Goal: Task Accomplishment & Management: Manage account settings

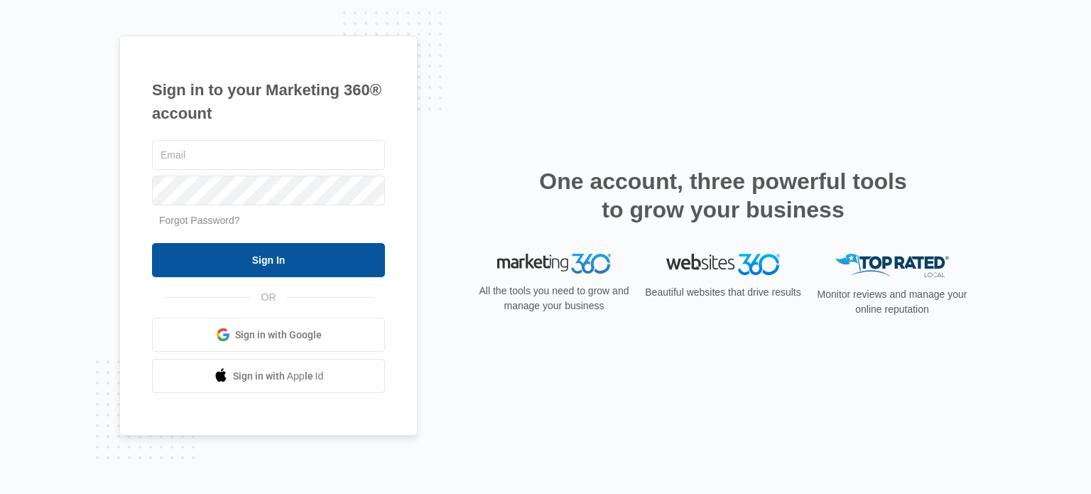
type input "[EMAIL_ADDRESS][DOMAIN_NAME]"
click at [296, 268] on input "Sign In" at bounding box center [268, 260] width 233 height 34
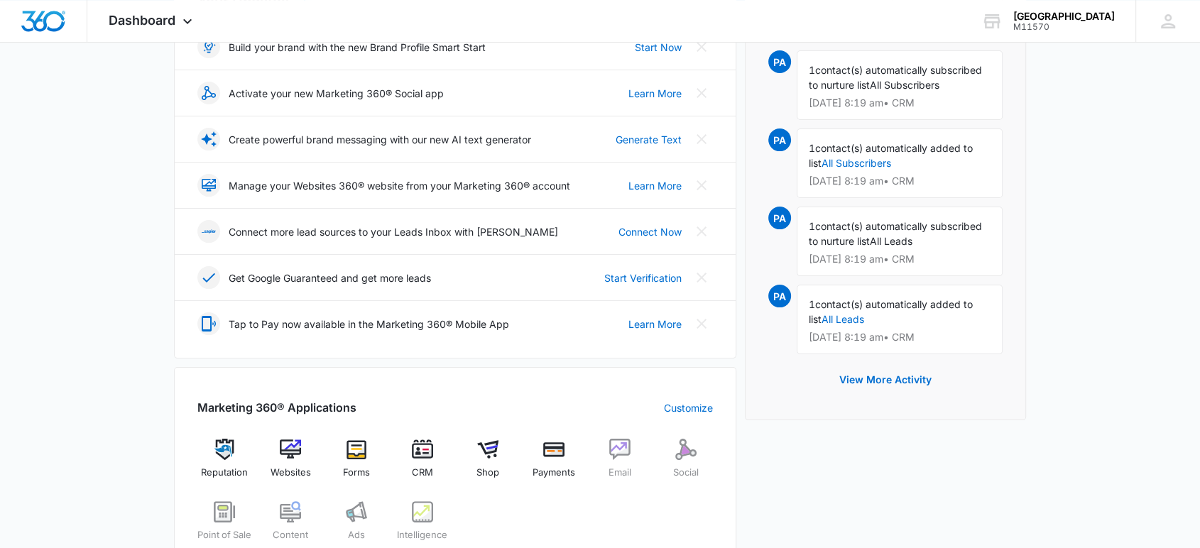
scroll to position [237, 0]
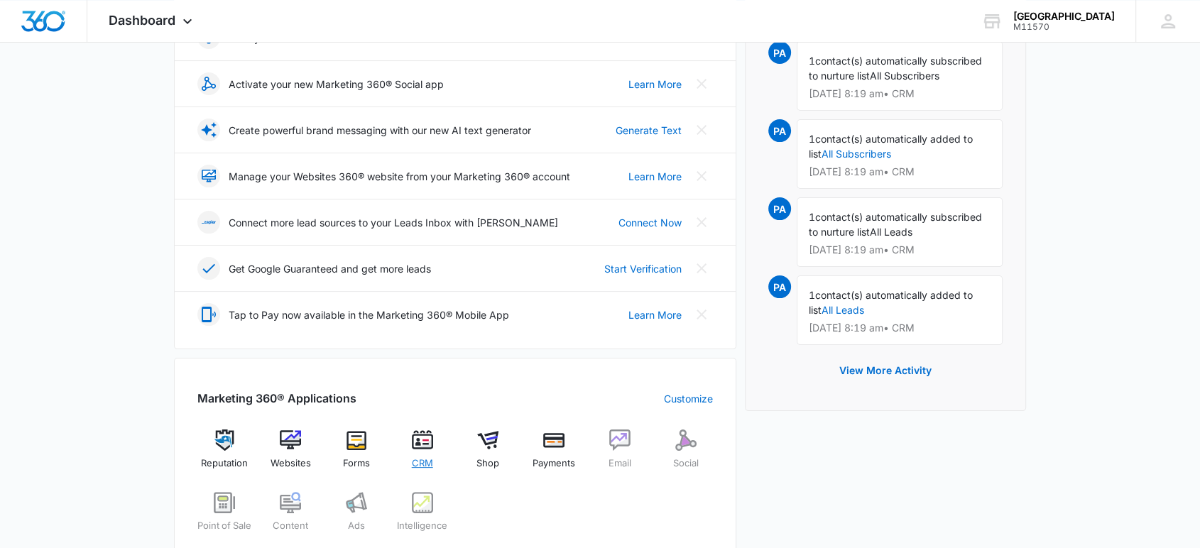
click at [421, 459] on span "CRM" at bounding box center [422, 464] width 21 height 14
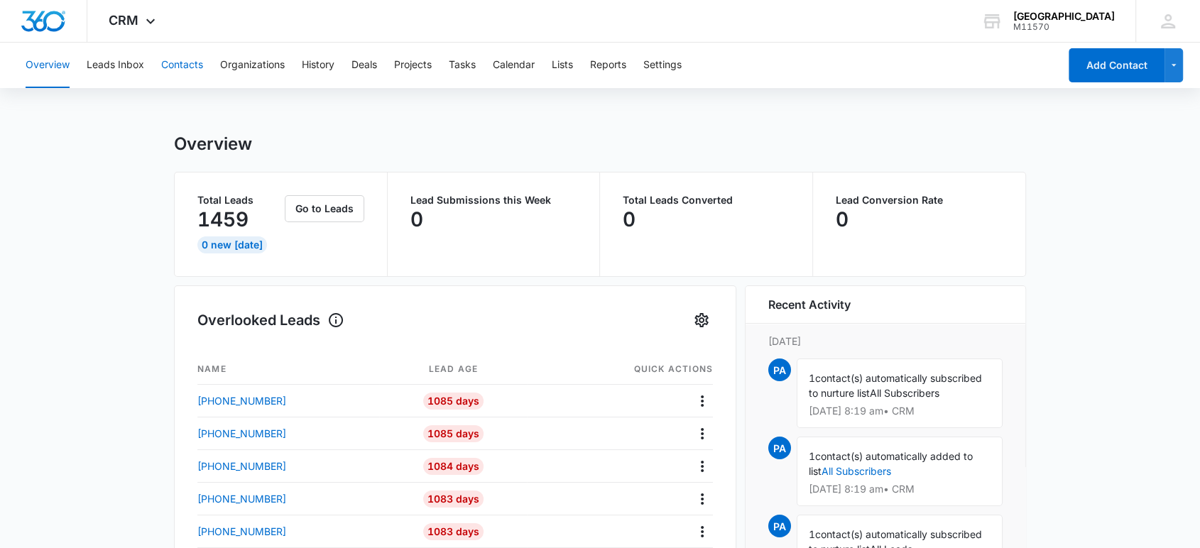
click at [183, 65] on button "Contacts" at bounding box center [182, 65] width 42 height 45
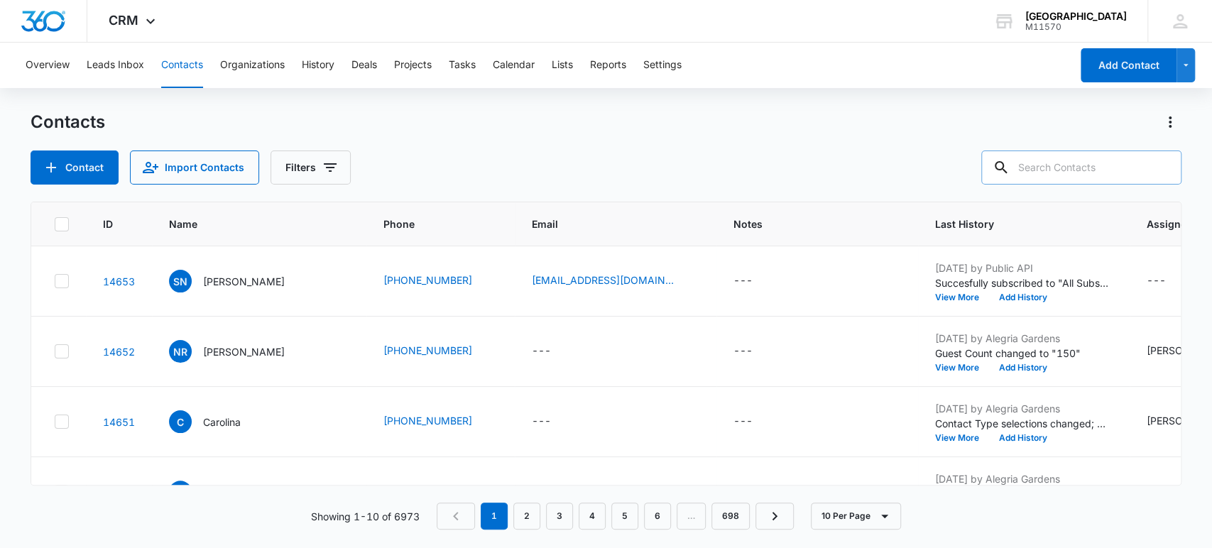
click at [1046, 161] on input "text" at bounding box center [1082, 168] width 200 height 34
click at [739, 172] on div "Contact Import Contacts Filters" at bounding box center [607, 168] width 1152 height 34
click at [1053, 175] on input "text" at bounding box center [1082, 168] width 200 height 34
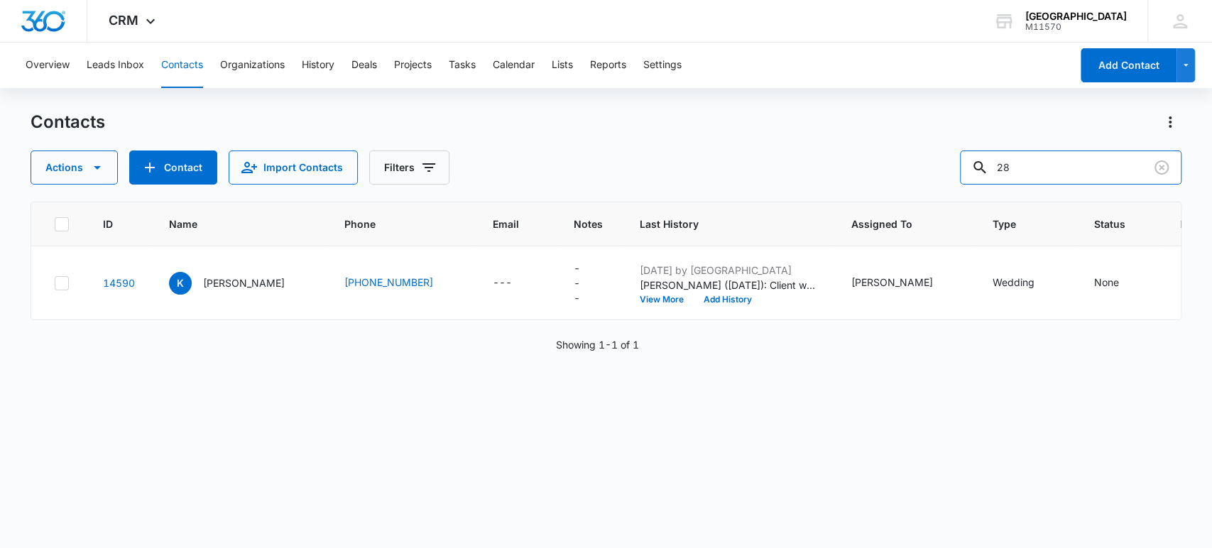
type input "2"
type input "8"
type input "[PHONE_NUMBER]"
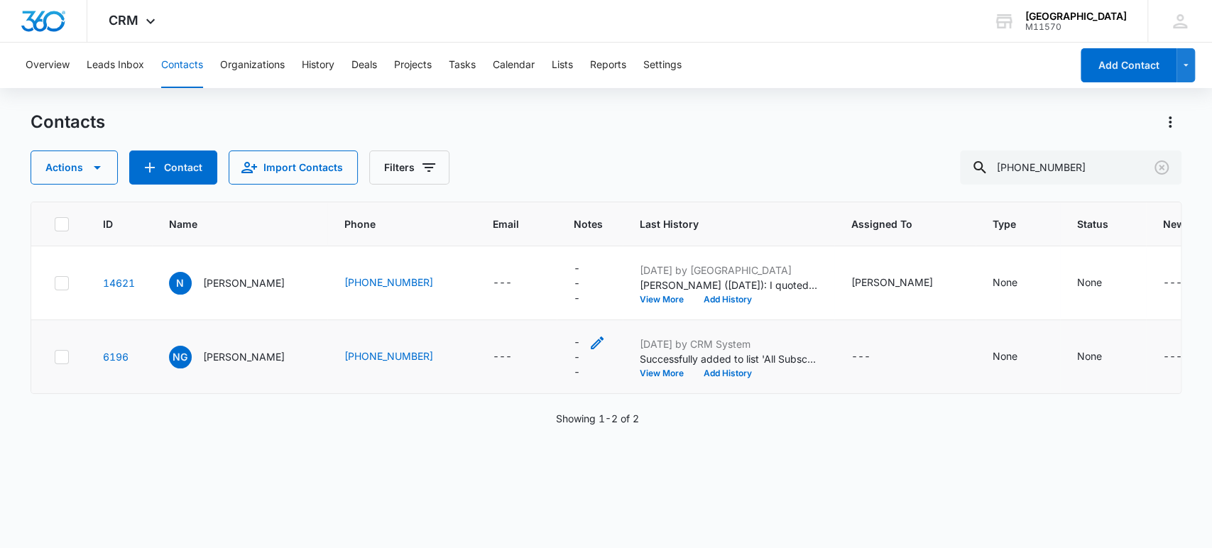
click at [589, 350] on icon "Notes - - Select to Edit Field" at bounding box center [597, 343] width 17 height 17
click at [523, 217] on textarea "Notes" at bounding box center [581, 228] width 168 height 81
type textarea "STOP"
click at [635, 298] on button "Save" at bounding box center [645, 296] width 42 height 27
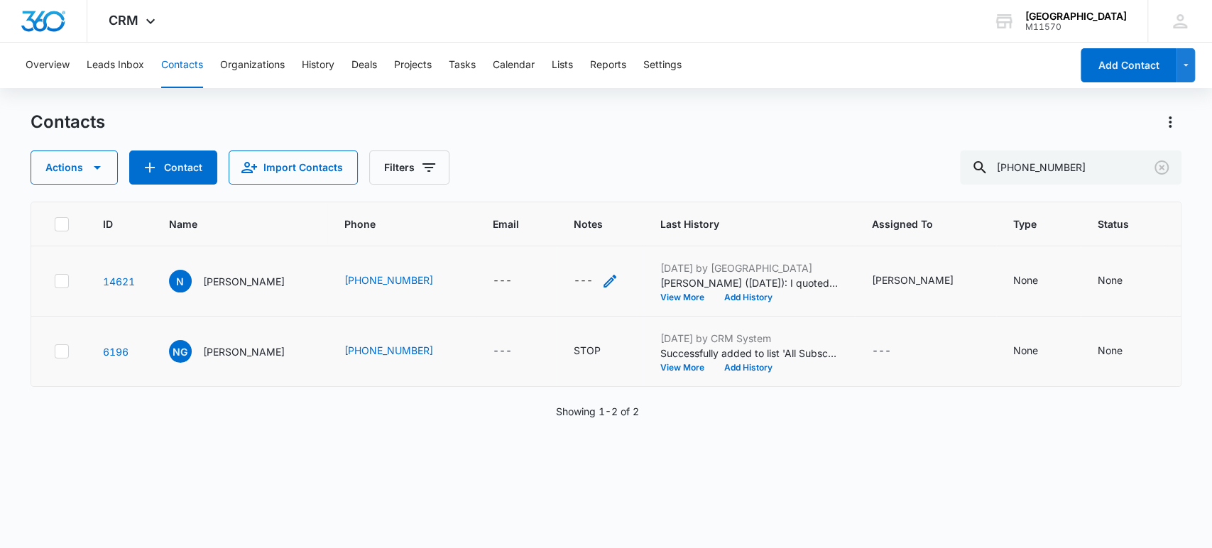
click at [602, 281] on icon "Notes - - Select to Edit Field" at bounding box center [610, 281] width 17 height 17
click at [533, 185] on textarea "Notes" at bounding box center [588, 166] width 168 height 81
type textarea "STOP"
click at [636, 227] on button "Save" at bounding box center [651, 235] width 42 height 27
click at [1162, 167] on icon "Clear" at bounding box center [1162, 168] width 14 height 14
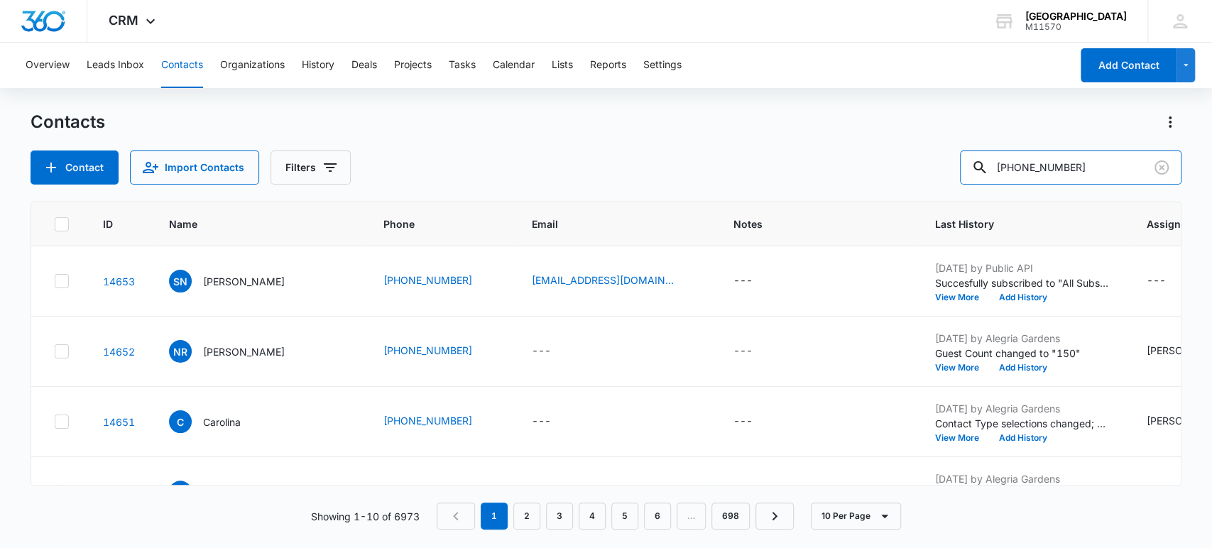
type input "[PHONE_NUMBER]"
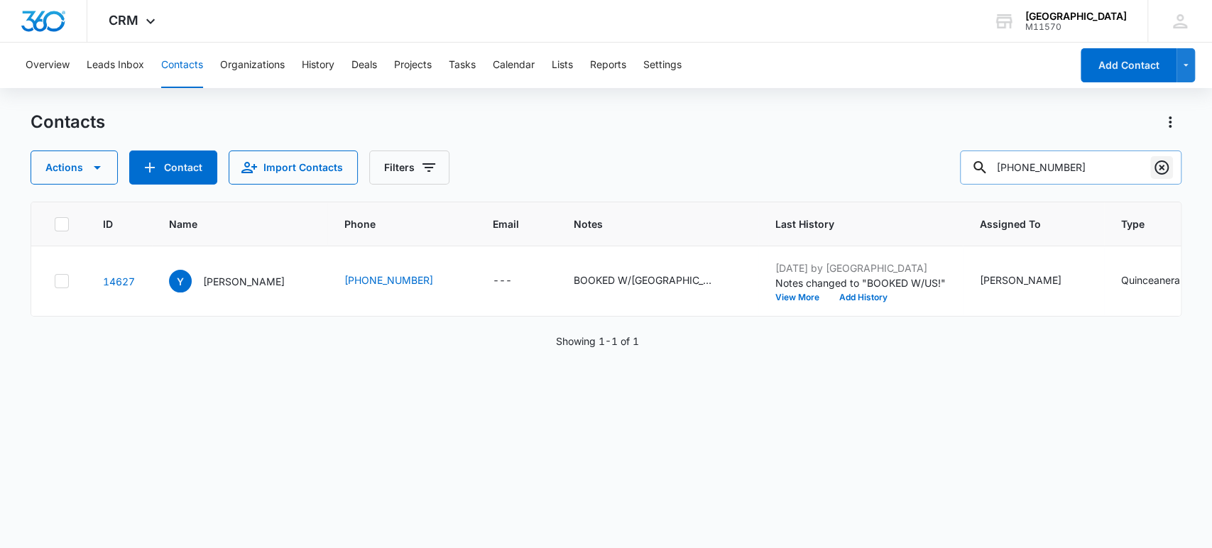
click at [1165, 170] on icon "Clear" at bounding box center [1161, 167] width 17 height 17
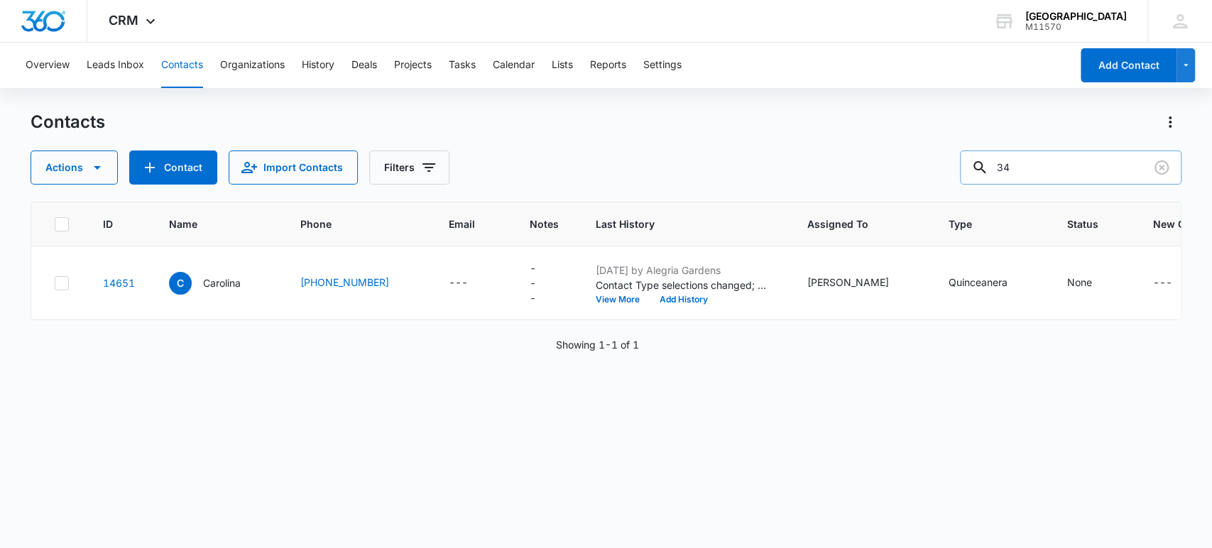
type input "3"
type input "[PHONE_NUMBER]"
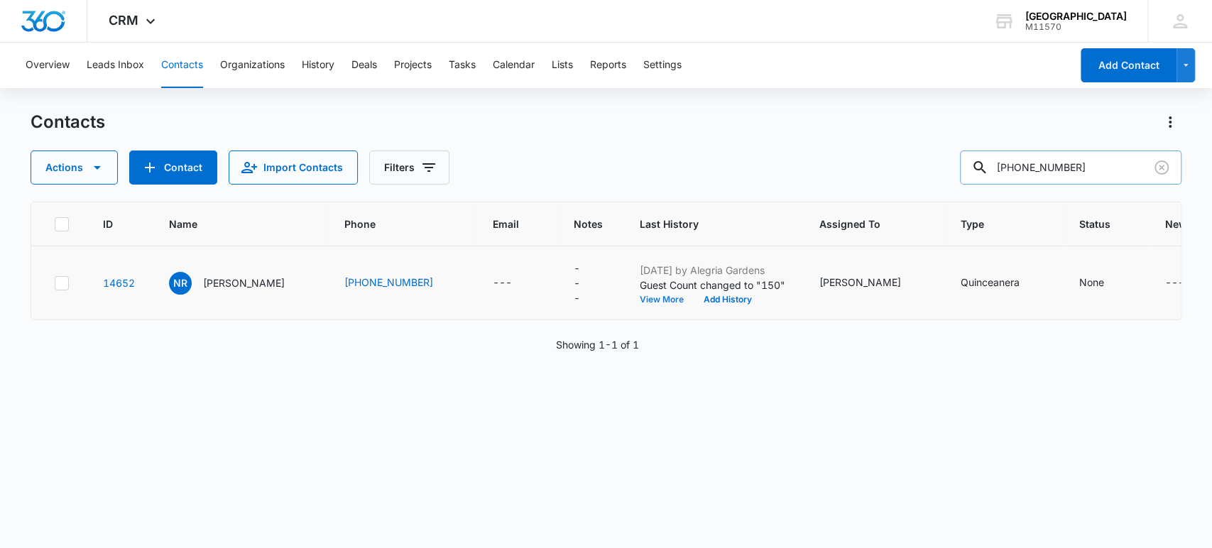
click at [640, 296] on button "View More" at bounding box center [667, 299] width 54 height 9
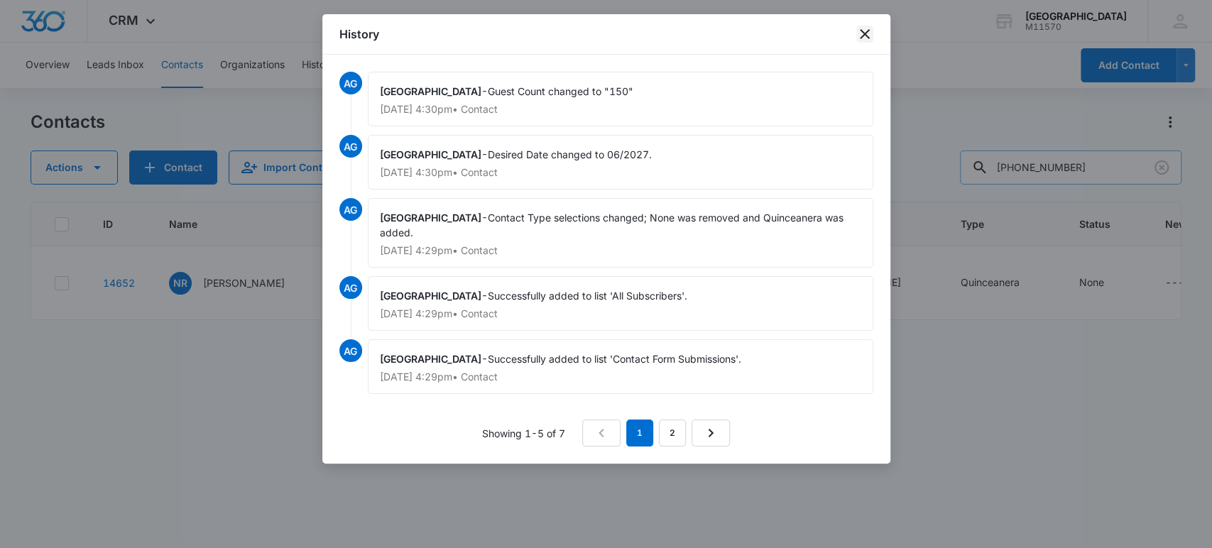
click at [859, 26] on icon "close" at bounding box center [865, 34] width 17 height 17
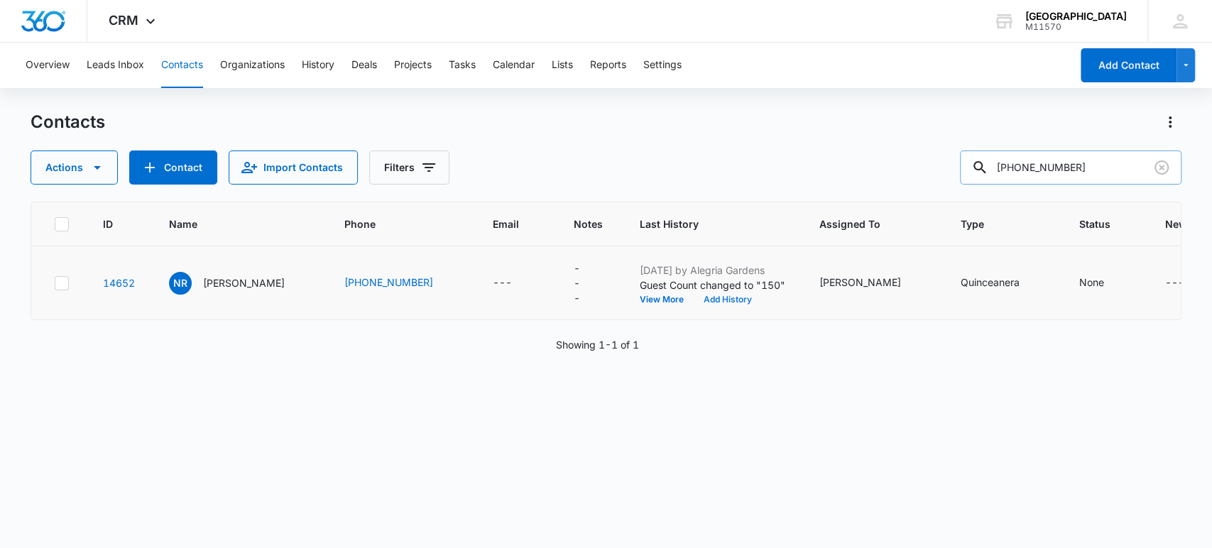
click at [694, 299] on button "Add History" at bounding box center [728, 299] width 68 height 9
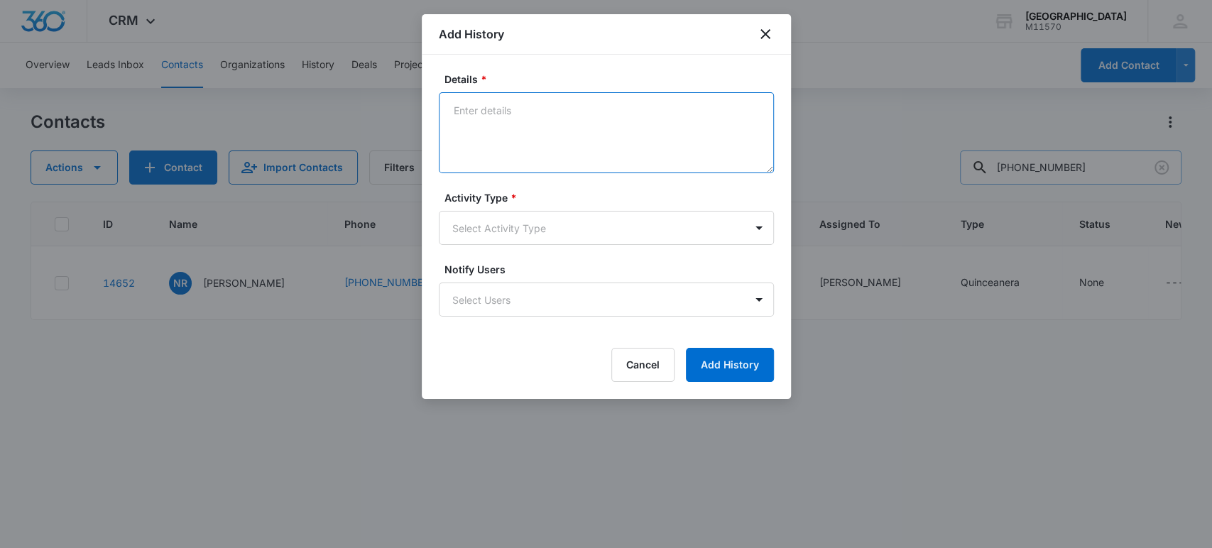
click at [466, 108] on textarea "Details *" at bounding box center [606, 132] width 335 height 81
click at [659, 110] on textarea "[PERSON_NAME] ([DATE]): I quoted the client $12350" at bounding box center [606, 132] width 335 height 81
click at [690, 109] on textarea "[PERSON_NAME] ([DATE]): I quoted the client $12,350" at bounding box center [606, 132] width 335 height 81
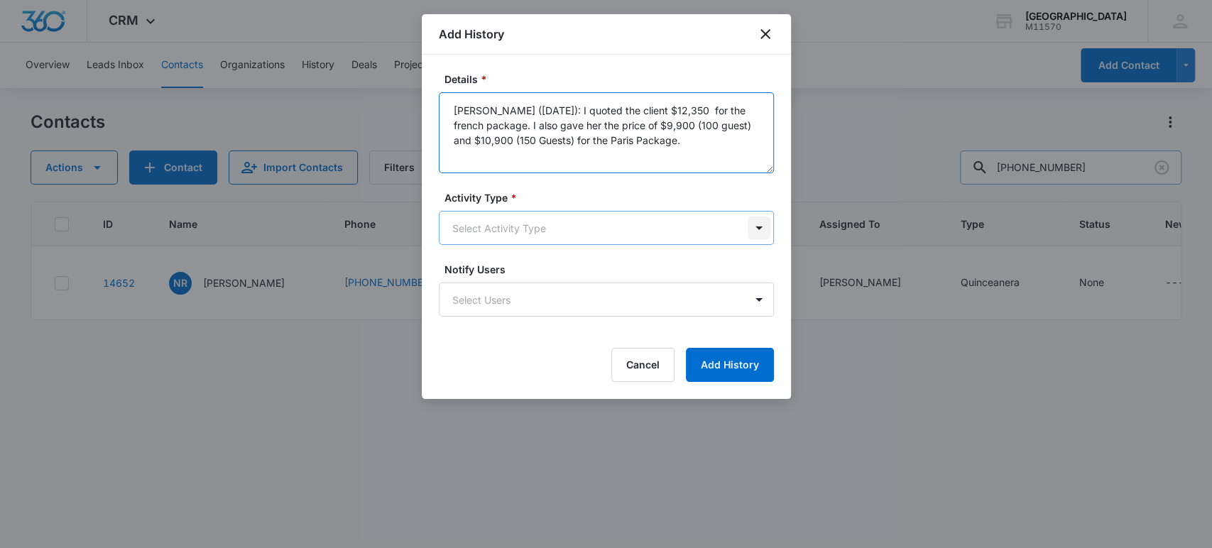
type textarea "[PERSON_NAME] ([DATE]): I quoted the client $12,350 for the french package. I a…"
click at [754, 230] on body "CRM Apps Reputation Websites Forms CRM Email Social Shop Payments POS Content A…" at bounding box center [606, 274] width 1212 height 548
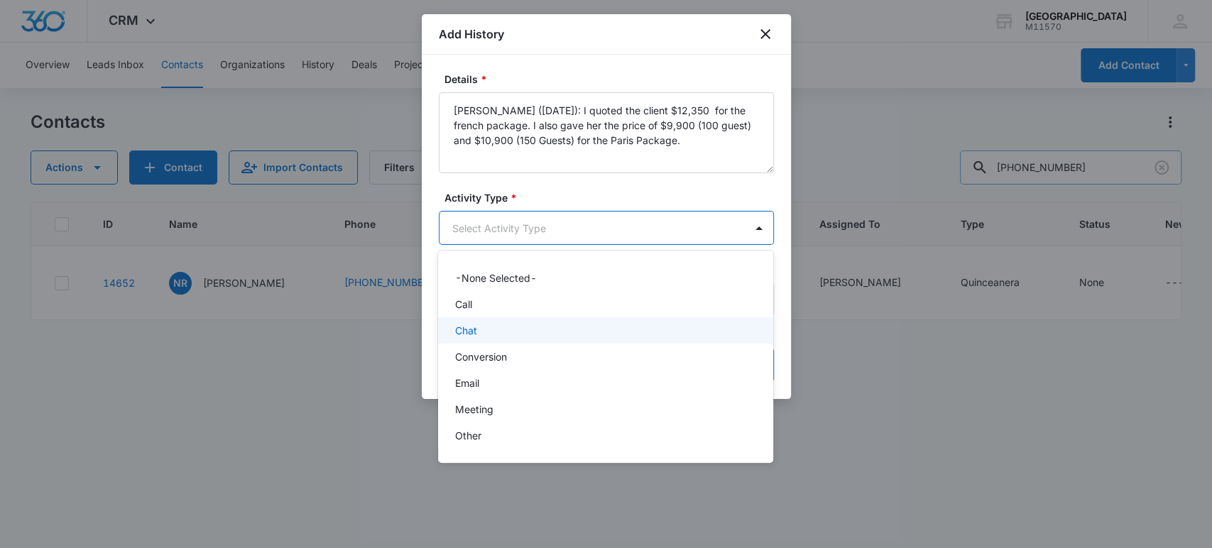
click at [472, 337] on p "Chat" at bounding box center [466, 330] width 22 height 15
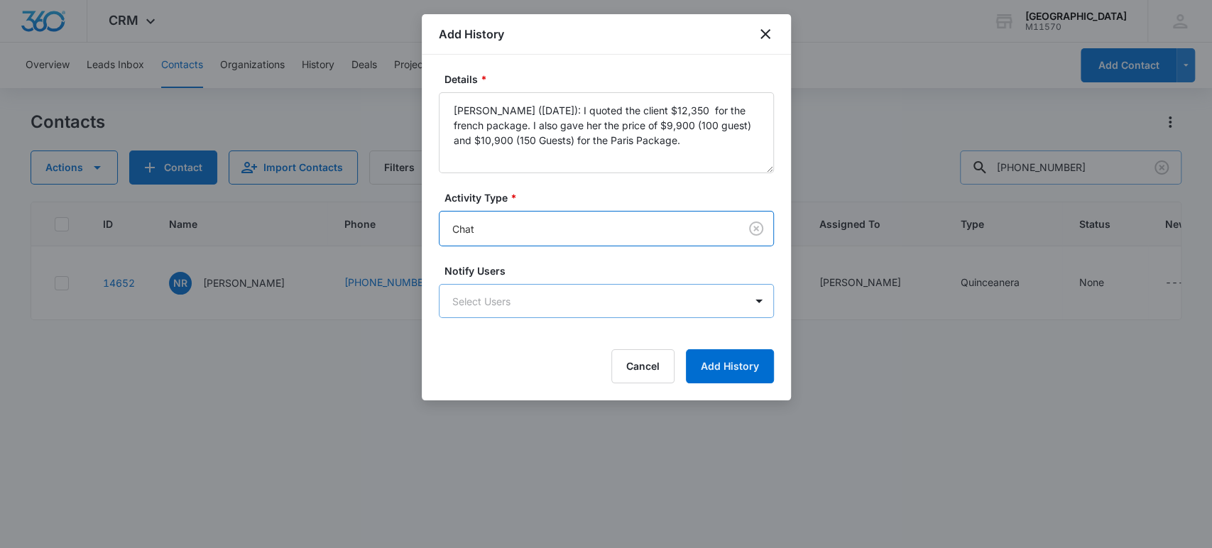
click at [466, 299] on body "CRM Apps Reputation Websites Forms CRM Email Social Shop Payments POS Content A…" at bounding box center [606, 274] width 1212 height 548
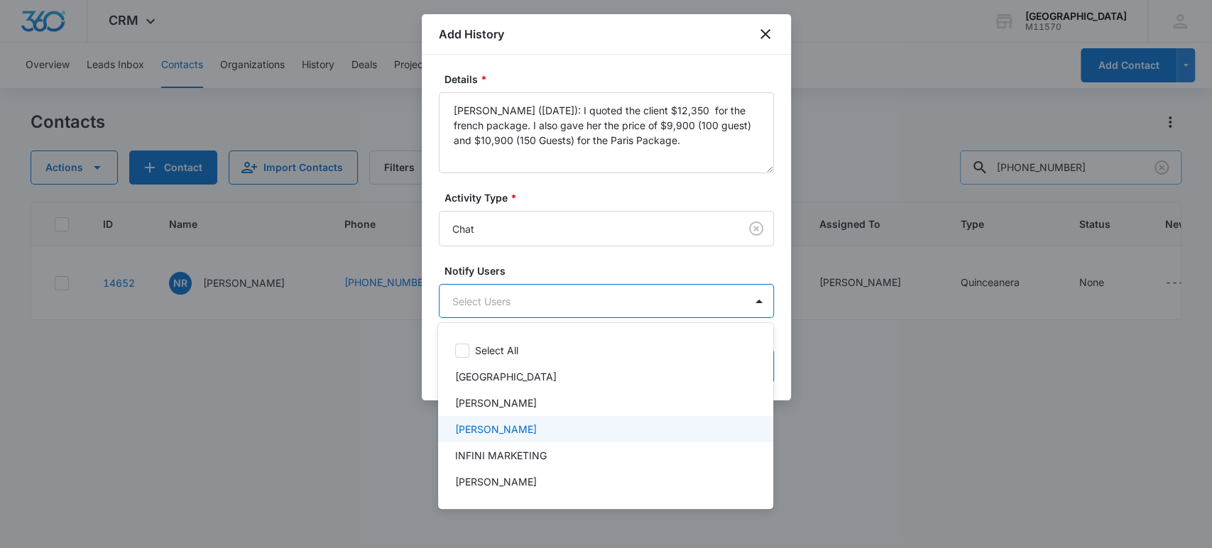
click at [490, 429] on p "[PERSON_NAME]" at bounding box center [496, 429] width 82 height 15
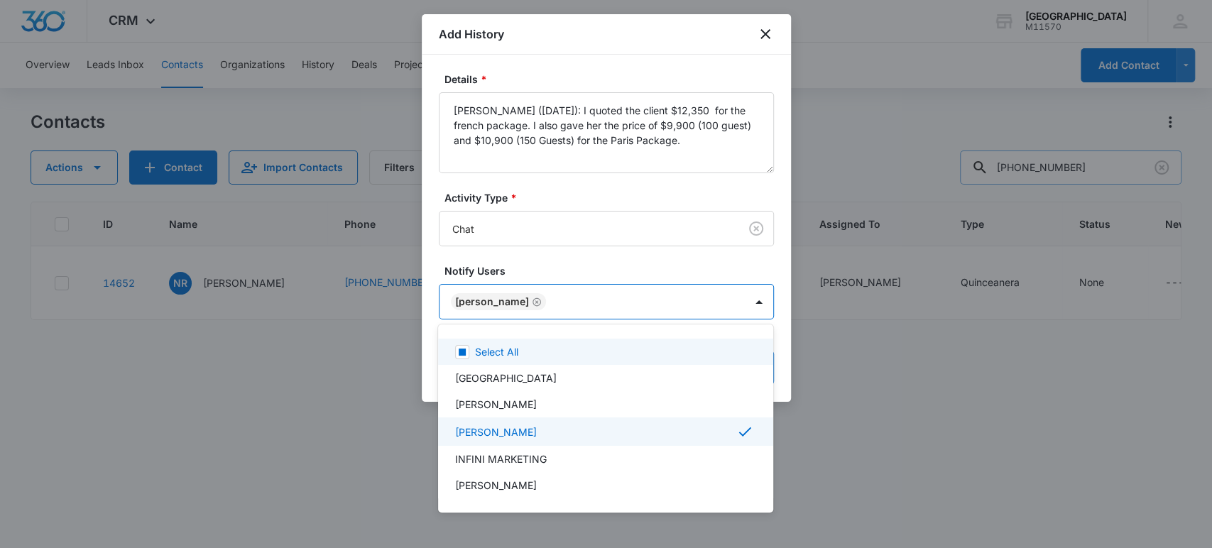
click at [472, 298] on div at bounding box center [606, 274] width 1212 height 548
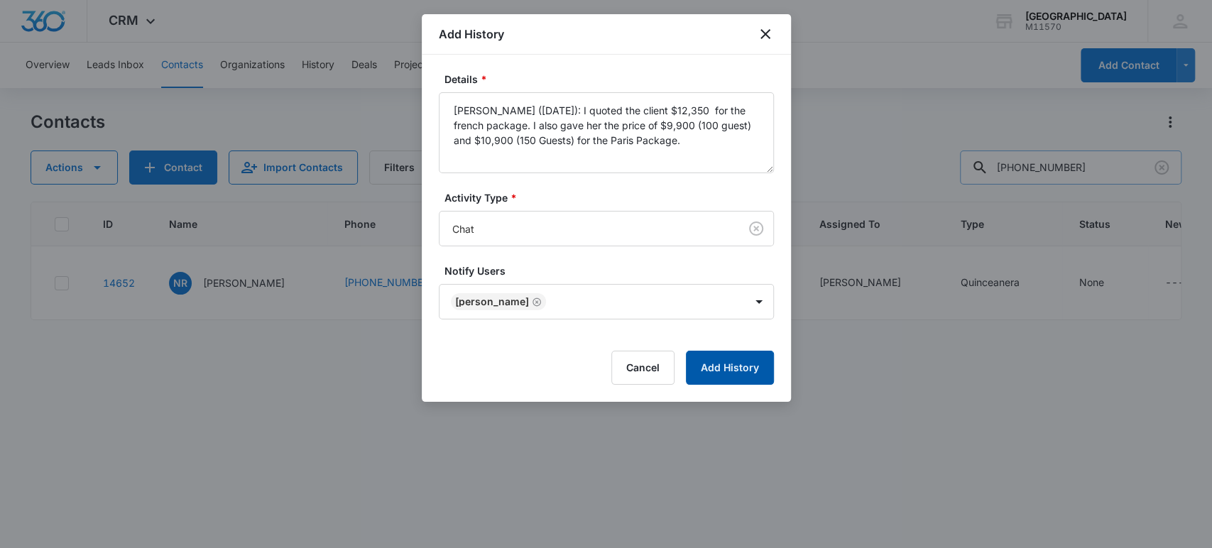
click at [746, 359] on button "Add History" at bounding box center [730, 368] width 88 height 34
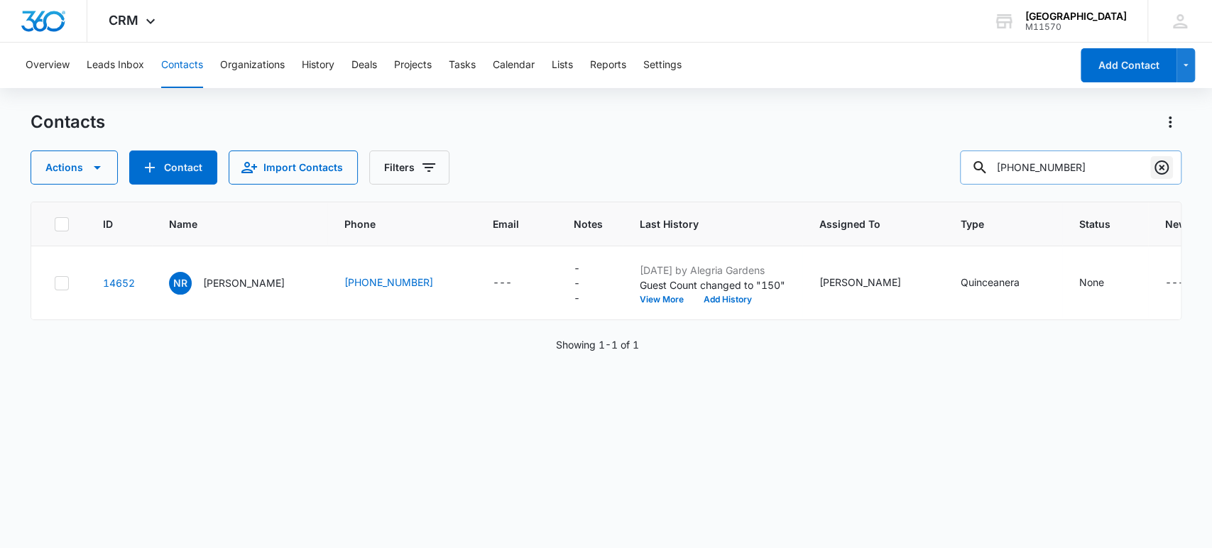
click at [1168, 169] on icon "Clear" at bounding box center [1162, 168] width 14 height 14
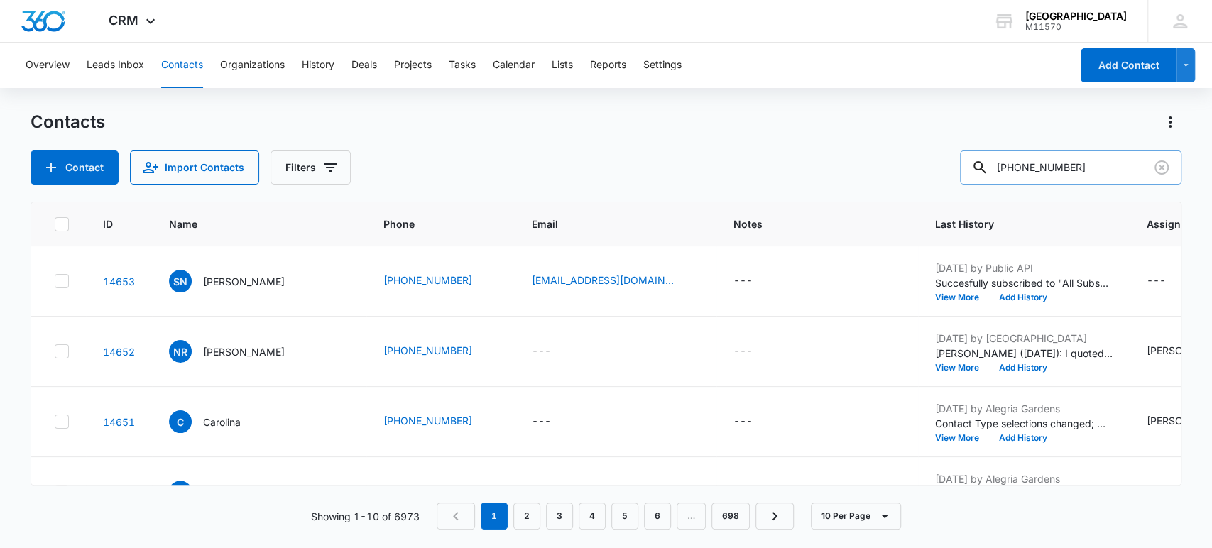
type input "[PHONE_NUMBER]"
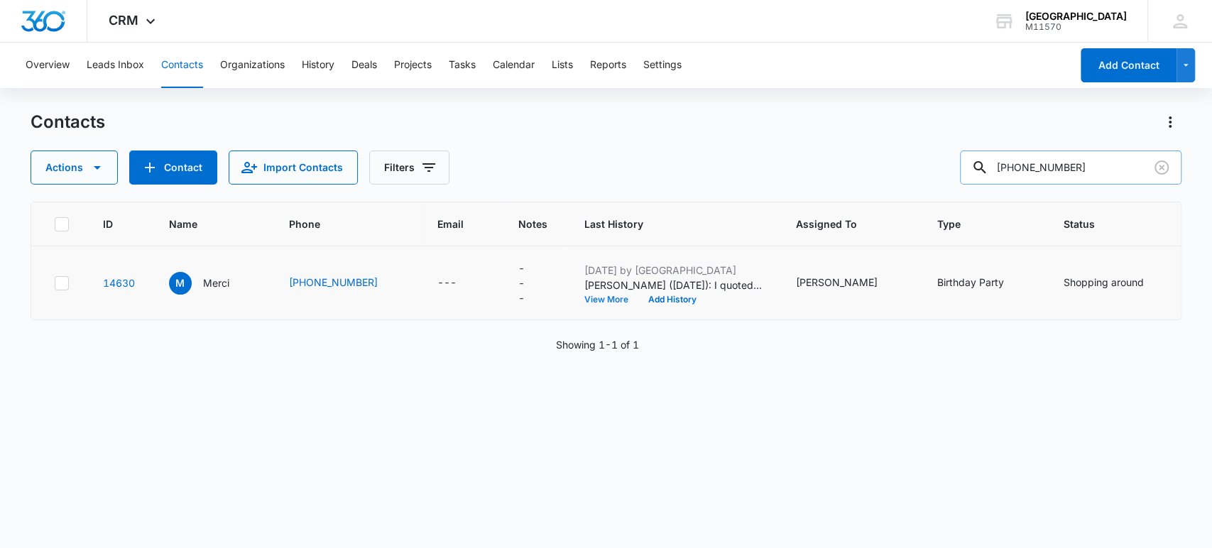
click at [597, 299] on button "View More" at bounding box center [612, 299] width 54 height 9
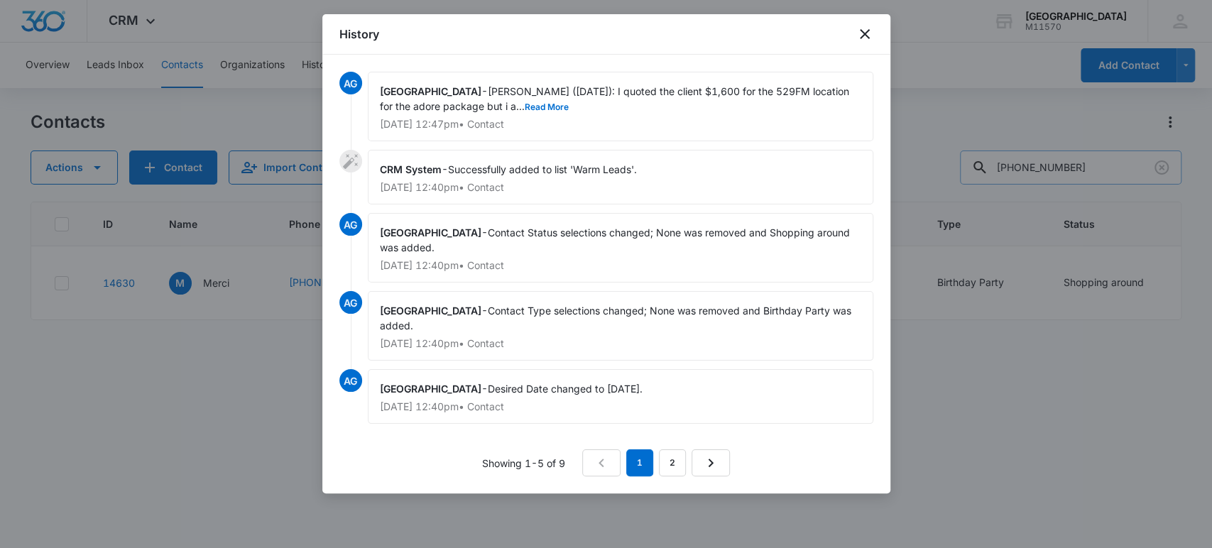
click at [518, 112] on span "[PERSON_NAME] ([DATE]): I quoted the client $1,600 for the 529FM location for t…" at bounding box center [616, 98] width 472 height 27
click at [525, 106] on button "Read More" at bounding box center [547, 107] width 44 height 9
click at [865, 36] on icon "close" at bounding box center [865, 34] width 17 height 17
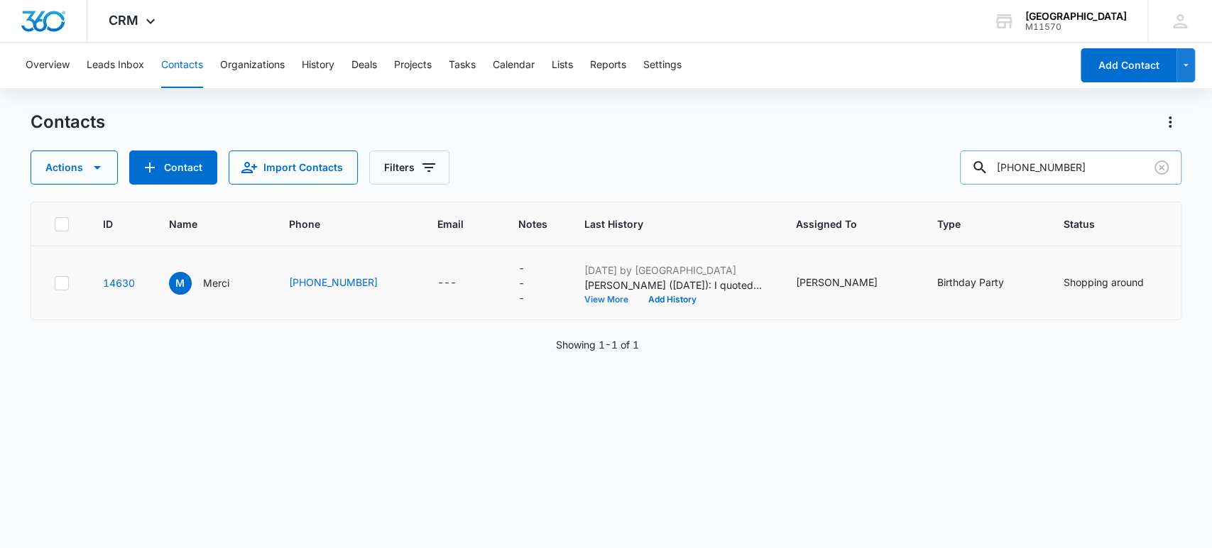
click at [598, 296] on button "View More" at bounding box center [612, 299] width 54 height 9
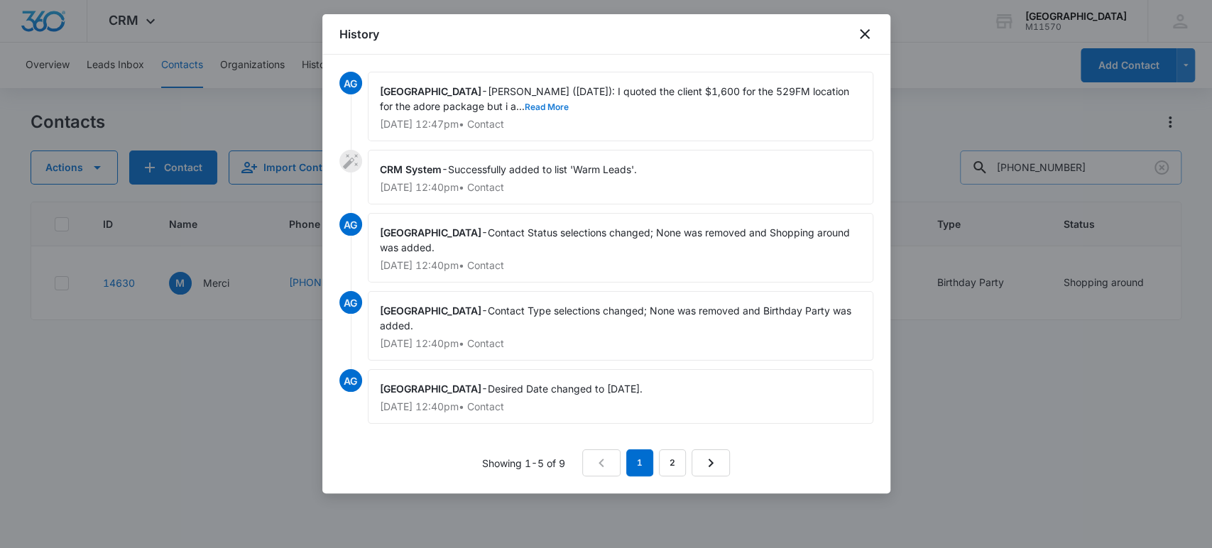
click at [525, 105] on button "Read More" at bounding box center [547, 107] width 44 height 9
click at [859, 31] on icon "close" at bounding box center [865, 34] width 17 height 17
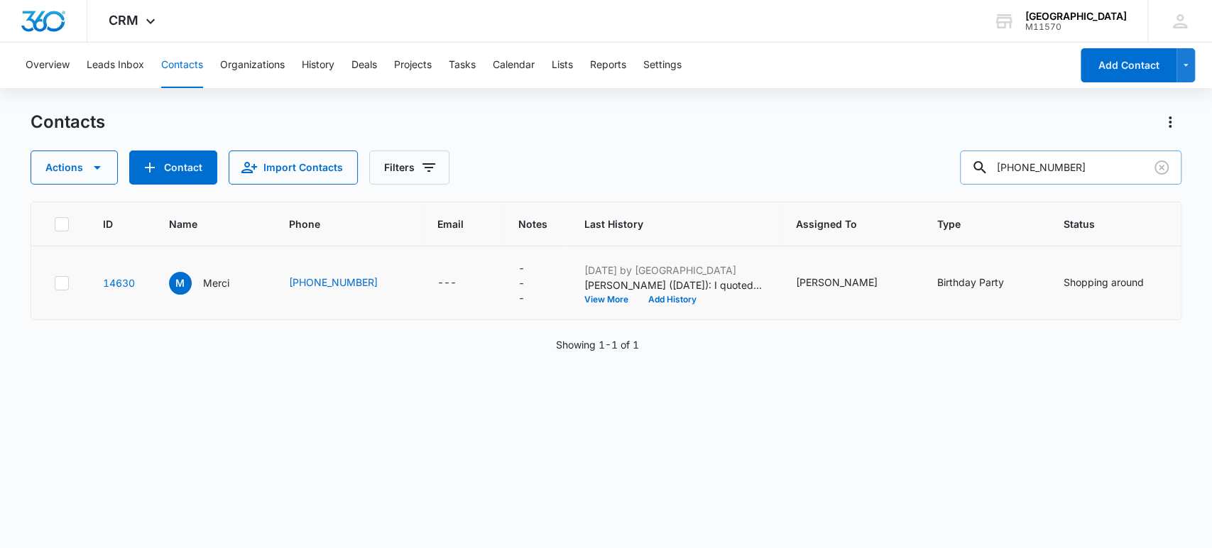
click at [727, 318] on td "[DATE] by Alegria Gardens [PERSON_NAME] ([DATE]): I quoted the client $1,600 fo…" at bounding box center [673, 283] width 212 height 74
click at [662, 297] on button "Add History" at bounding box center [673, 299] width 68 height 9
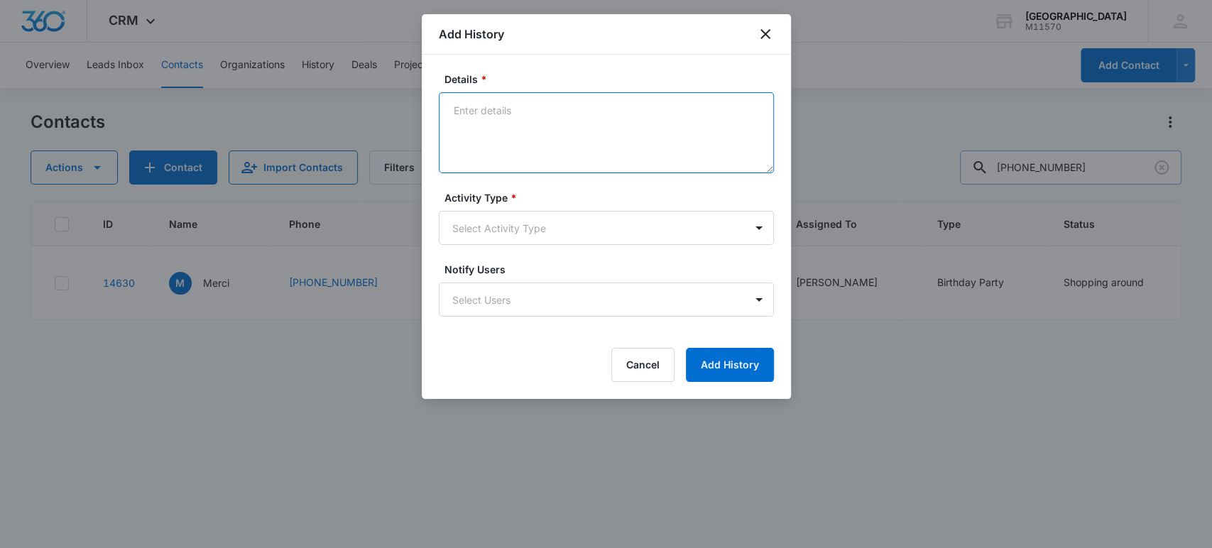
click at [466, 102] on textarea "Details *" at bounding box center [606, 132] width 335 height 81
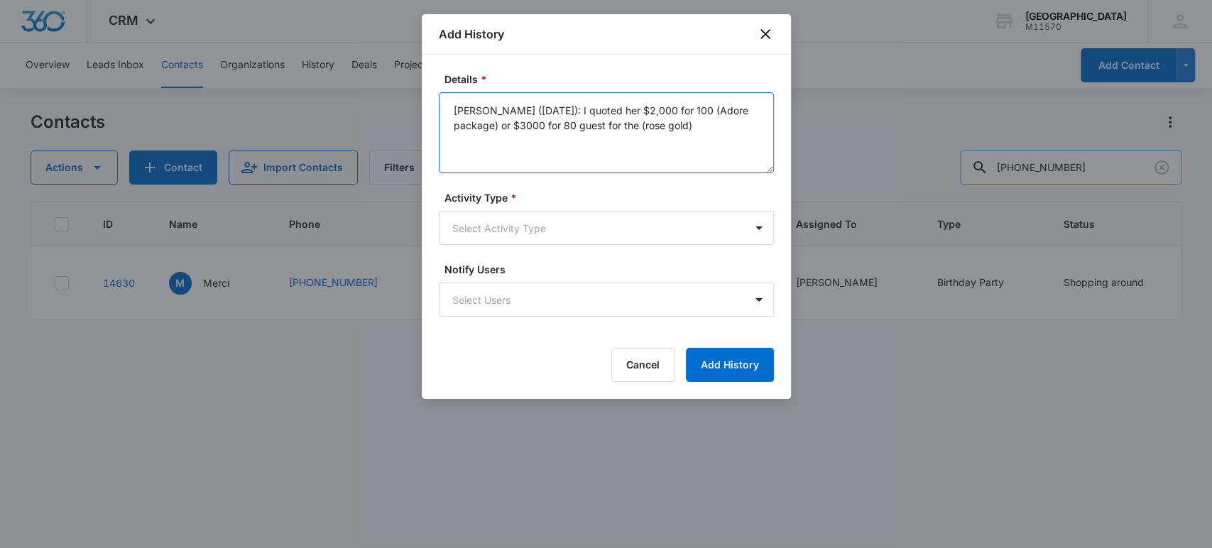
click at [525, 126] on textarea "[PERSON_NAME] ([DATE]): I quoted her $2,000 for 100 (Adore package) or $3000 fo…" at bounding box center [606, 132] width 335 height 81
click at [702, 127] on textarea "[PERSON_NAME] ([DATE]): I quoted her $2,000 for 100 (Adore package) or $3,000 f…" at bounding box center [606, 132] width 335 height 81
click at [560, 136] on textarea "[PERSON_NAME] ([DATE]): I quoted her $2,000 for 100 (Adore package) or $3,000 f…" at bounding box center [606, 132] width 335 height 81
click at [670, 109] on textarea "[PERSON_NAME] ([DATE]): I quoted her $2,000 for 100 (Adore package) or $3,000 f…" at bounding box center [606, 132] width 335 height 81
click at [699, 124] on textarea "[PERSON_NAME] ([DATE]): I quoted her $2,000 for 80-100 (Adore package) or $3,00…" at bounding box center [606, 132] width 335 height 81
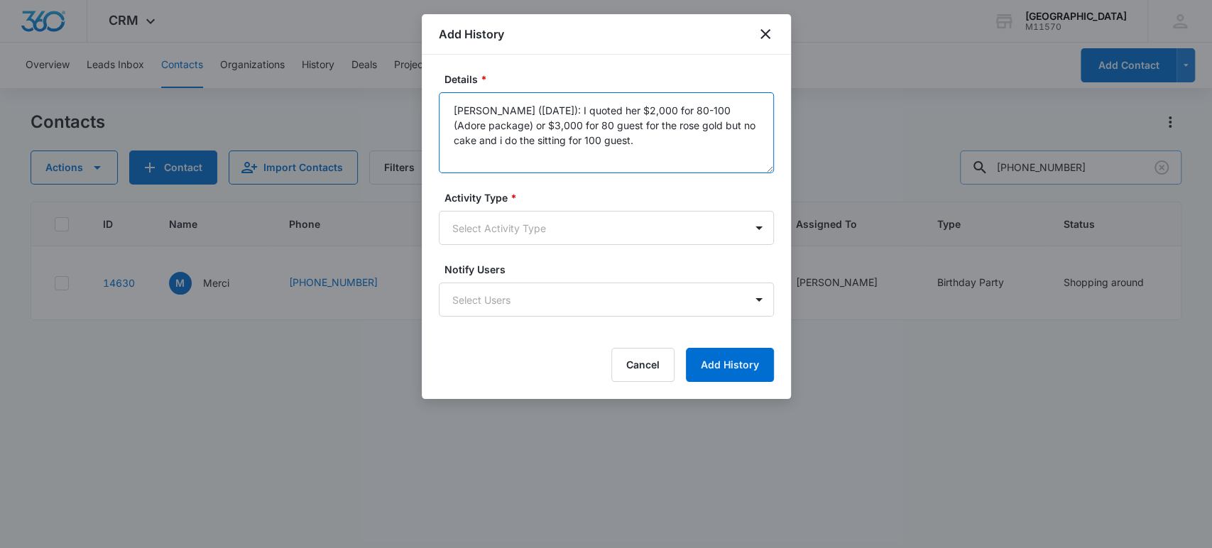
click at [476, 143] on textarea "[PERSON_NAME] ([DATE]): I quoted her $2,000 for 80-100 (Adore package) or $3,00…" at bounding box center [606, 132] width 335 height 81
click at [630, 143] on textarea "[PERSON_NAME] ([DATE]): I quoted her $2,000 for 80-100 (Adore package) or $3,00…" at bounding box center [606, 132] width 335 height 81
type textarea "[PERSON_NAME] ([DATE]): I quoted her $2,000 for 80-100 (Adore package) or $3,00…"
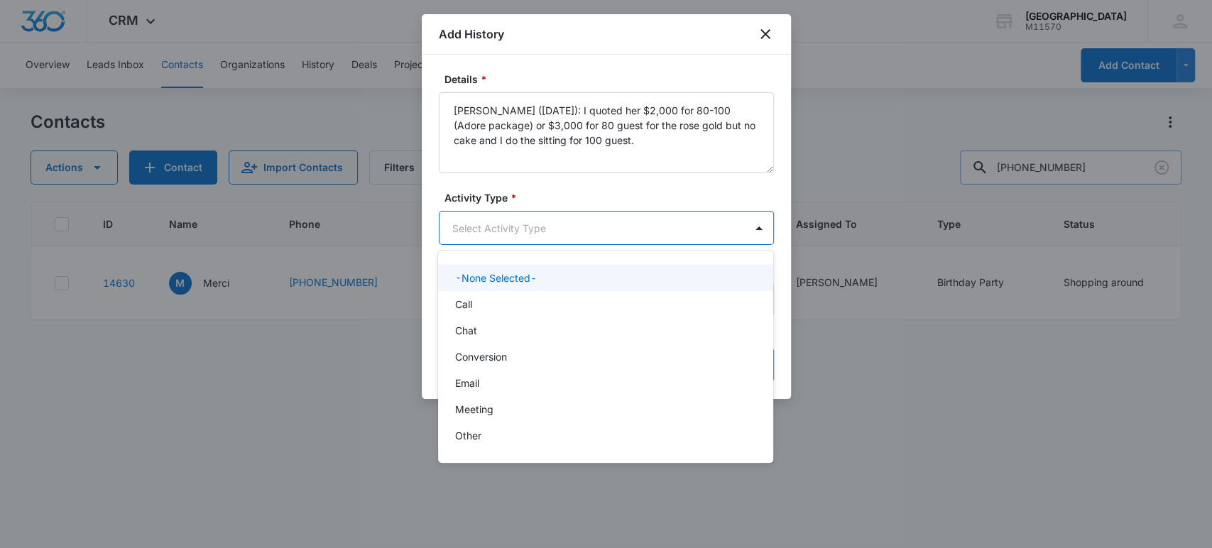
click at [625, 230] on body "CRM Apps Reputation Websites Forms CRM Email Social Shop Payments POS Content A…" at bounding box center [606, 274] width 1212 height 548
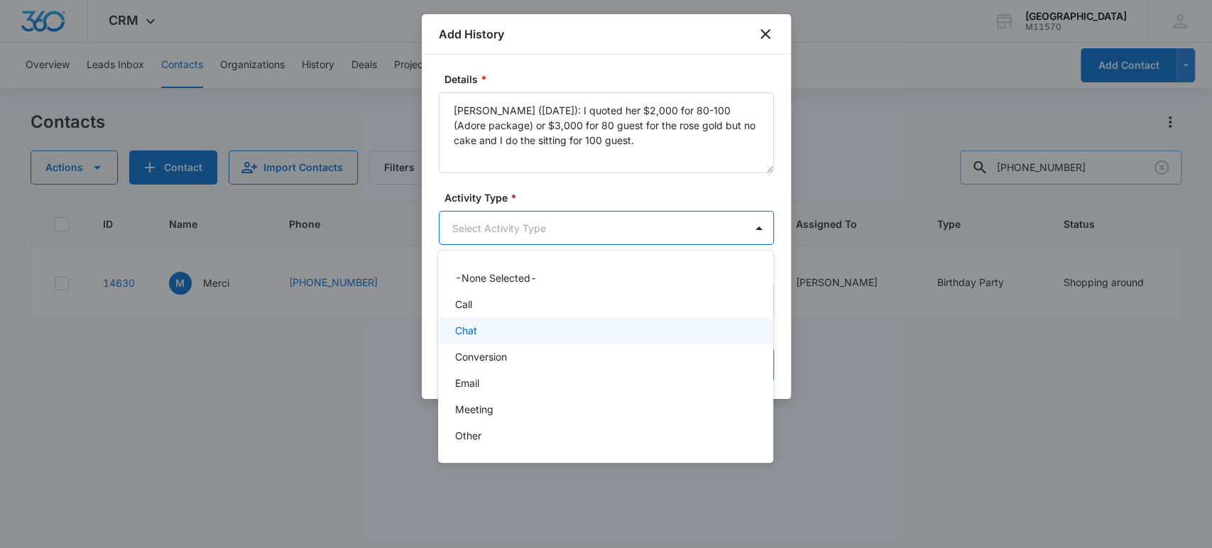
click at [467, 323] on p "Chat" at bounding box center [466, 330] width 22 height 15
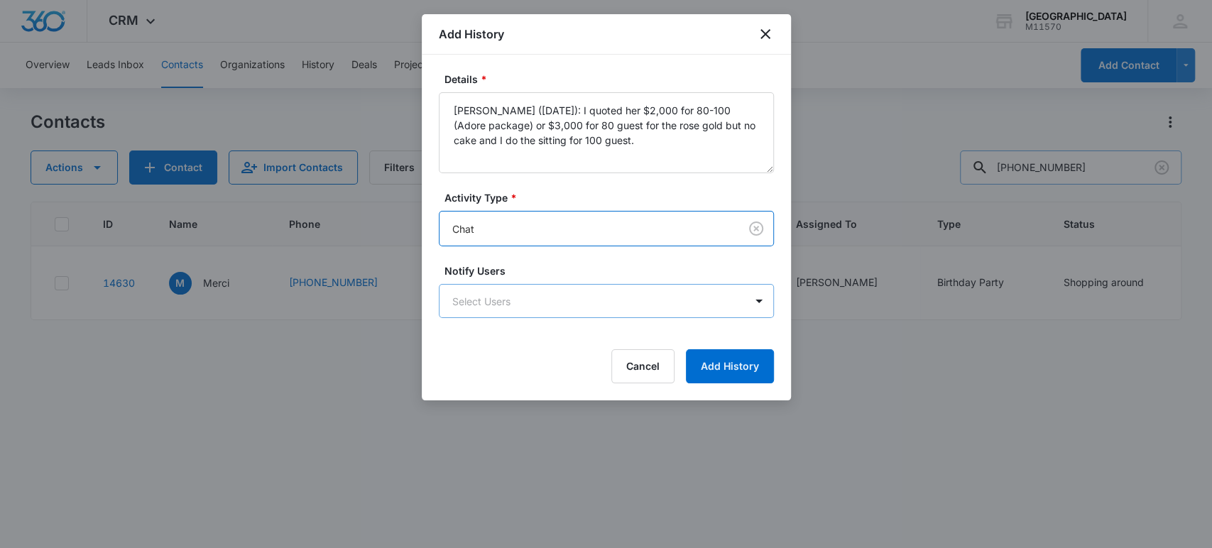
click at [473, 299] on body "CRM Apps Reputation Websites Forms CRM Email Social Shop Payments POS Content A…" at bounding box center [606, 274] width 1212 height 548
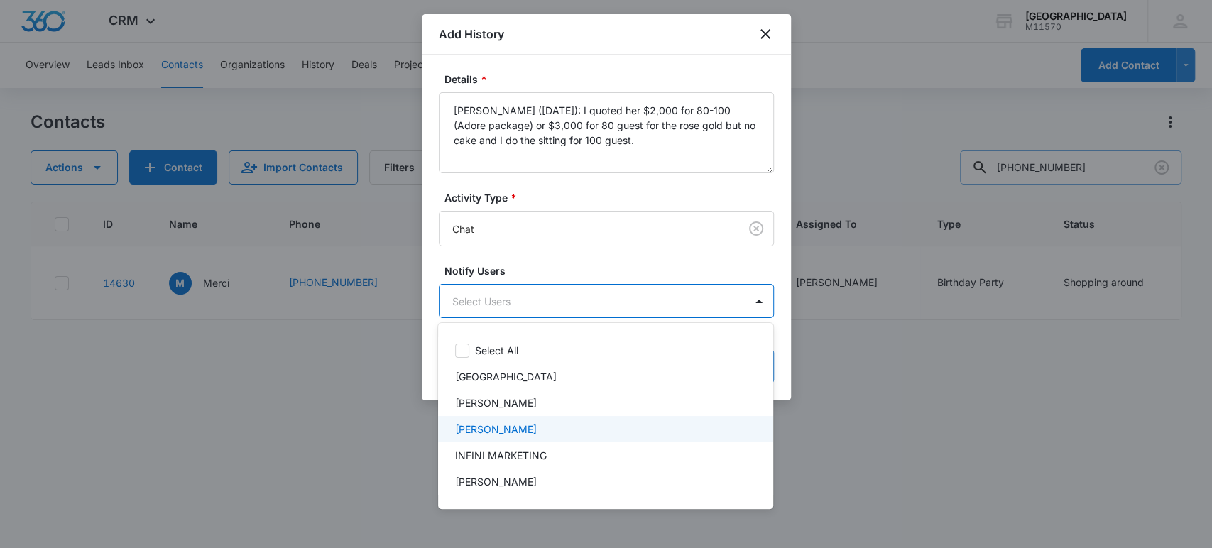
click at [489, 422] on p "[PERSON_NAME]" at bounding box center [496, 429] width 82 height 15
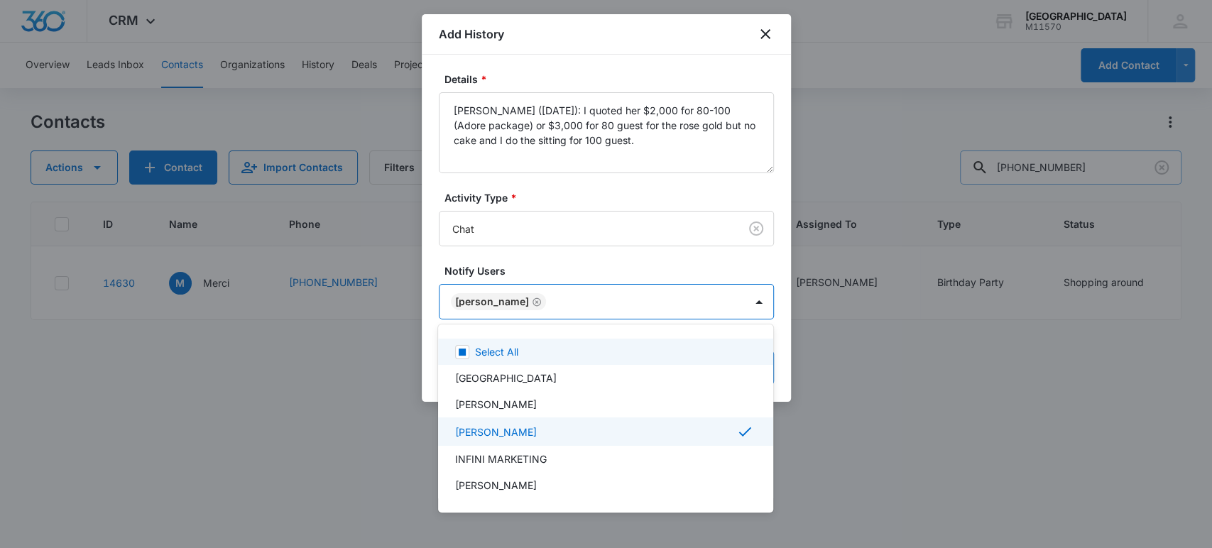
click at [499, 300] on div at bounding box center [606, 274] width 1212 height 548
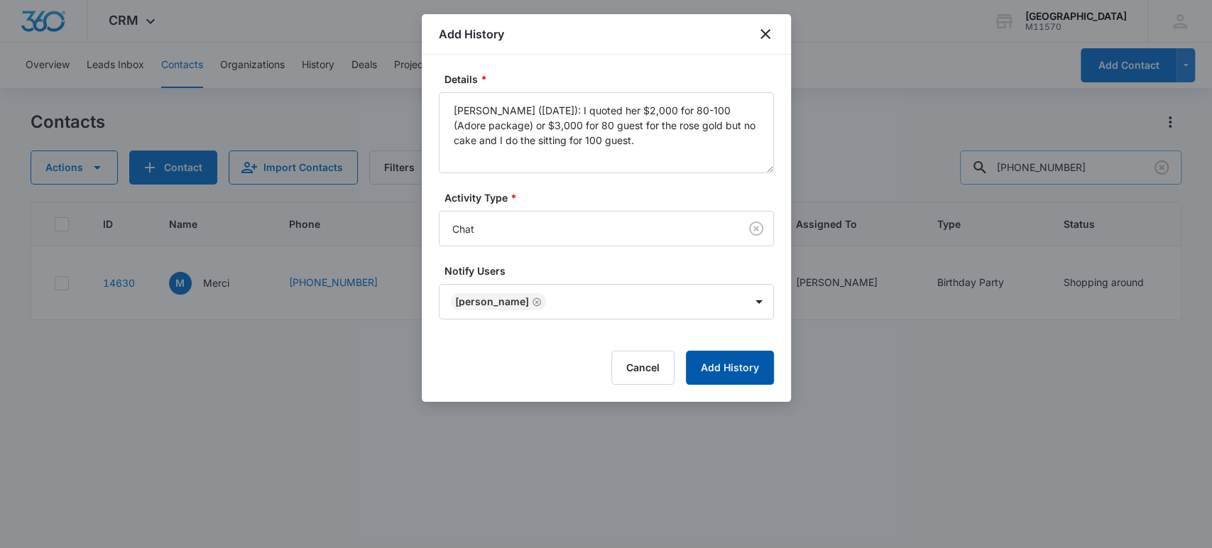
click at [739, 359] on button "Add History" at bounding box center [730, 368] width 88 height 34
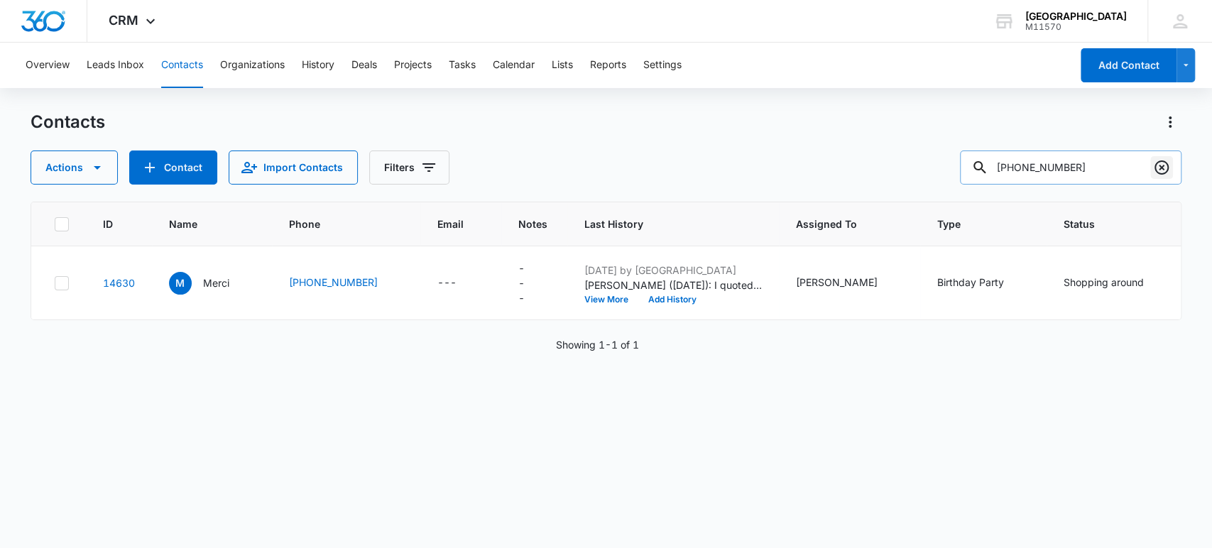
click at [1159, 168] on icon "Clear" at bounding box center [1161, 167] width 17 height 17
